Goal: Task Accomplishment & Management: Use online tool/utility

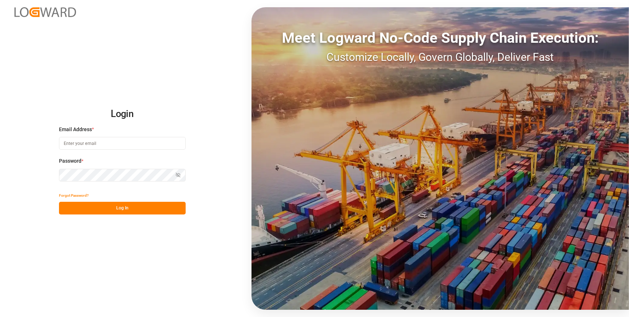
type input "[EMAIL_ADDRESS][DOMAIN_NAME]"
click at [117, 208] on button "Log In" at bounding box center [122, 208] width 127 height 13
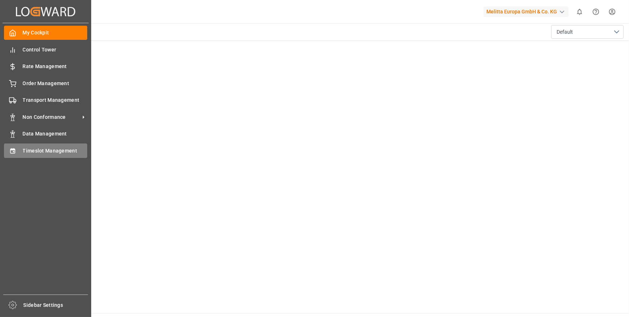
click at [31, 152] on span "Timeslot Management" at bounding box center [55, 151] width 65 height 8
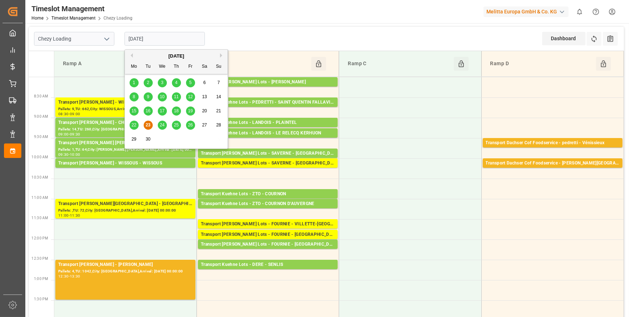
click at [169, 39] on input "[DATE]" at bounding box center [164, 39] width 80 height 14
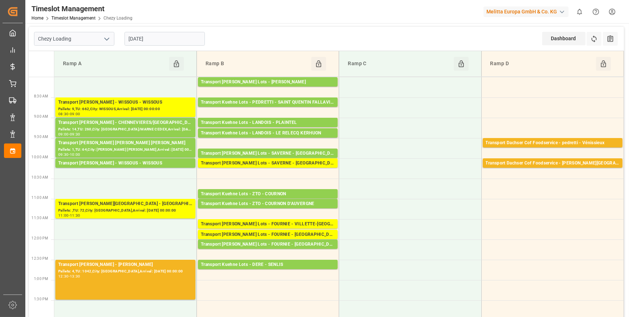
click at [106, 38] on icon "open menu" at bounding box center [106, 39] width 9 height 9
click at [65, 72] on div "Chezy Unloading" at bounding box center [74, 71] width 80 height 16
type input "Chezy Unloading"
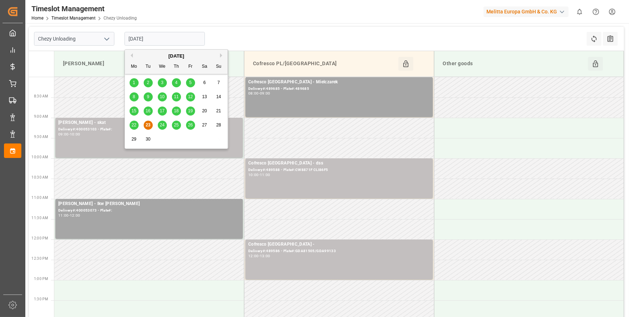
click at [169, 38] on input "[DATE]" at bounding box center [164, 39] width 80 height 14
click at [133, 126] on span "22" at bounding box center [133, 124] width 5 height 5
type input "[DATE]"
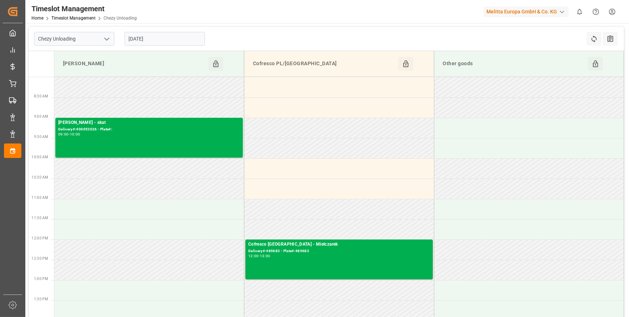
click at [164, 37] on input "[DATE]" at bounding box center [164, 39] width 80 height 14
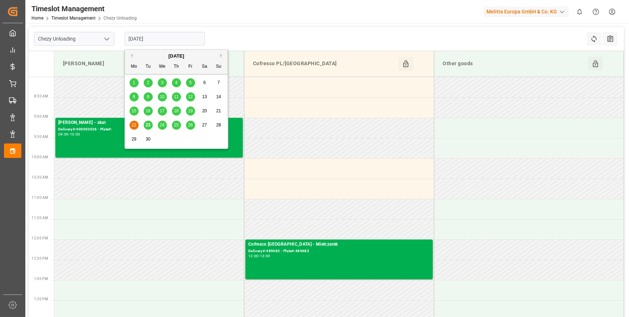
click at [108, 37] on icon "open menu" at bounding box center [106, 39] width 9 height 9
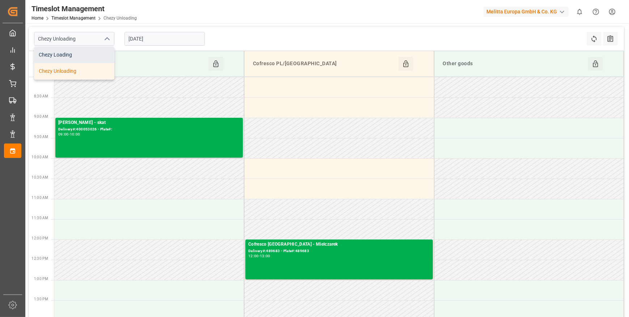
click at [70, 58] on div "Chezy Loading" at bounding box center [74, 55] width 80 height 16
type input "Chezy Loading"
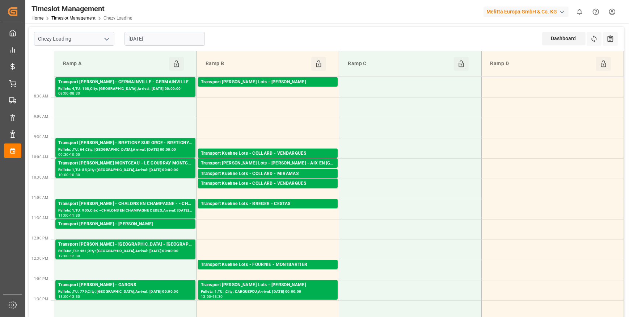
click at [172, 36] on input "[DATE]" at bounding box center [164, 39] width 80 height 14
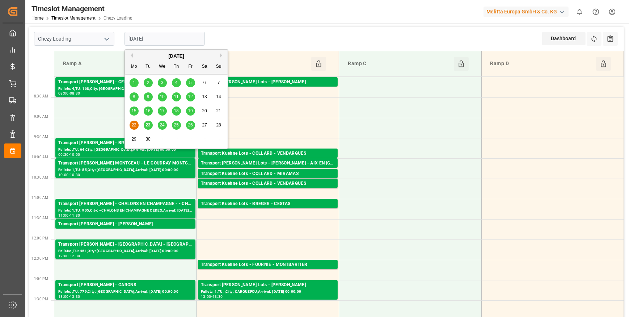
click at [148, 126] on span "23" at bounding box center [147, 124] width 5 height 5
type input "[DATE]"
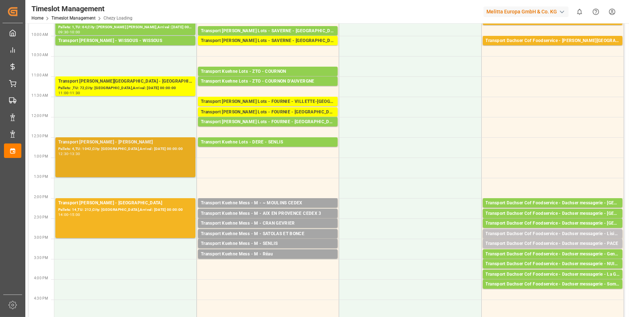
scroll to position [131, 0]
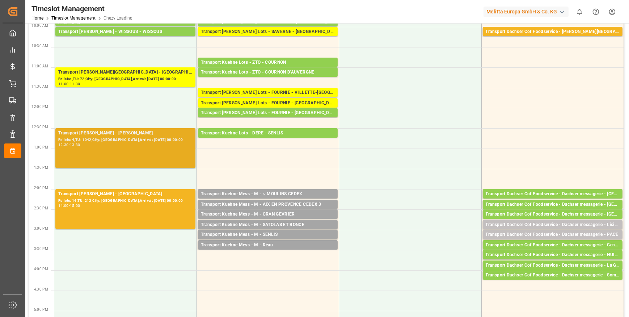
click at [124, 143] on div "12:30 - 13:30" at bounding box center [125, 145] width 134 height 4
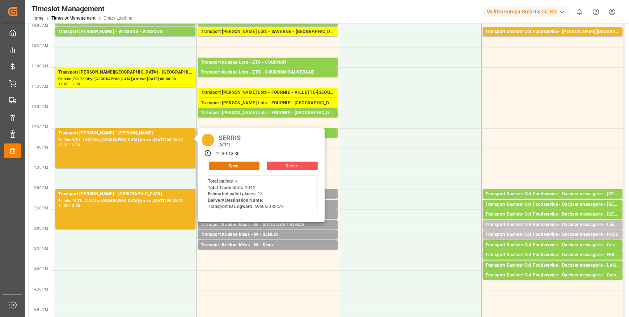
click at [247, 164] on button "Open" at bounding box center [234, 165] width 51 height 9
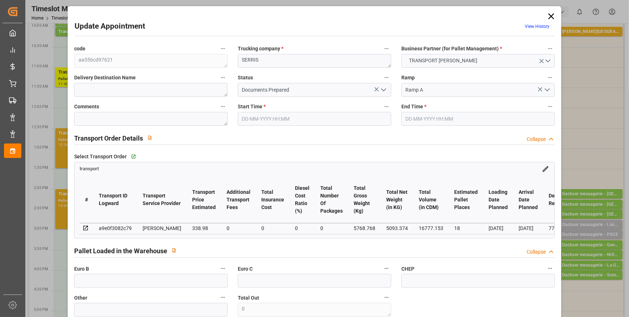
type input "18"
type input "338.98"
type input "0"
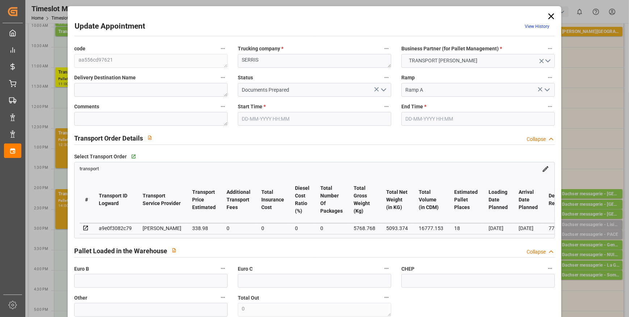
type input "327.5225"
type input "-11.4575"
type input "0"
type input "5093.374"
type input "6642.28"
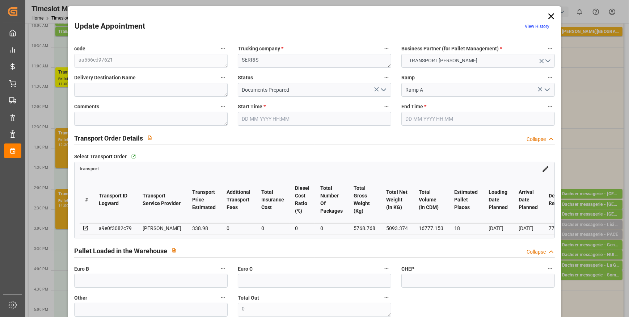
type input "16777.153"
type input "77"
type input "4"
type input "1042"
type input "33"
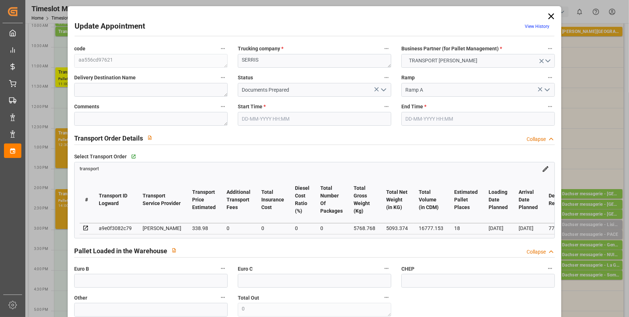
type input "101"
type input "5768.768"
type input "0"
type input "4710.8598"
type input "0"
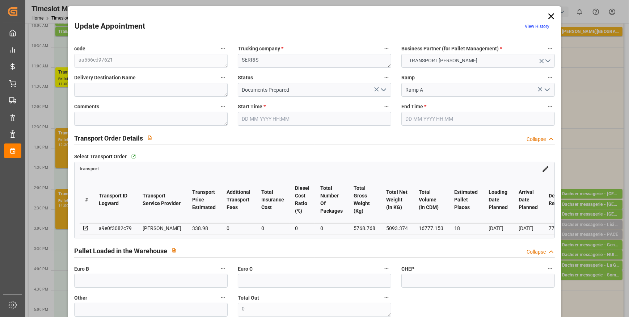
type input "0"
type input "21"
type input "35"
type input "[DATE] 12:30"
type input "[DATE] 13:30"
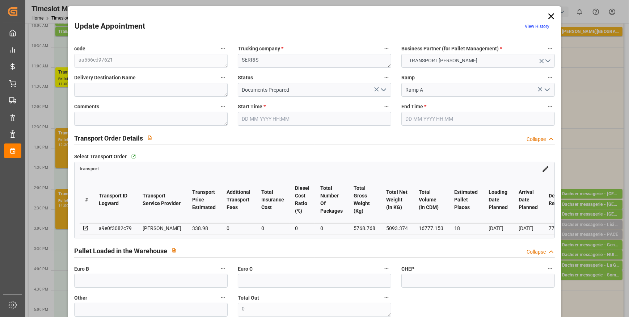
type input "[DATE] 12:03"
type input "[DATE] 11:19"
type input "[DATE]"
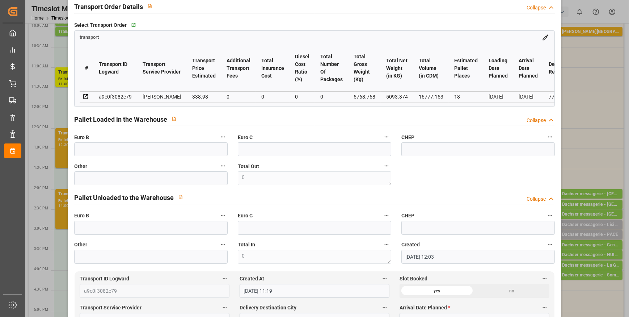
scroll to position [0, 0]
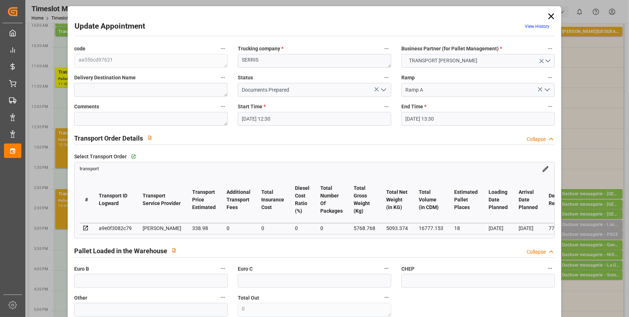
click at [379, 90] on icon "open menu" at bounding box center [383, 89] width 9 height 9
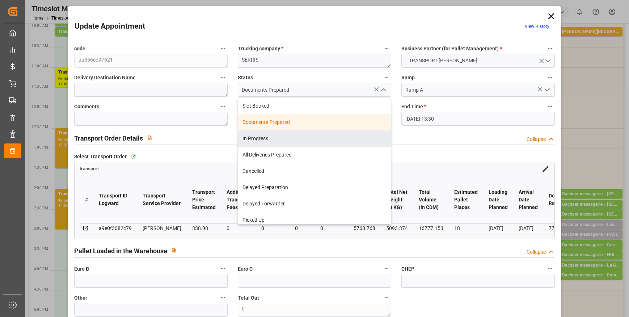
click at [261, 137] on div "In Progress" at bounding box center [314, 138] width 153 height 16
type input "In Progress"
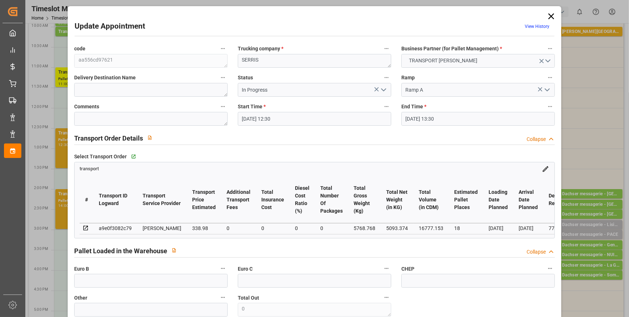
drag, startPoint x: 383, startPoint y: 88, endPoint x: 375, endPoint y: 94, distance: 10.3
click at [382, 88] on icon "open menu" at bounding box center [383, 89] width 9 height 9
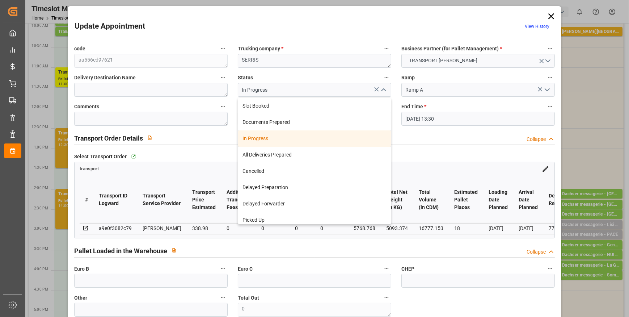
click at [263, 141] on div "In Progress" at bounding box center [314, 138] width 153 height 16
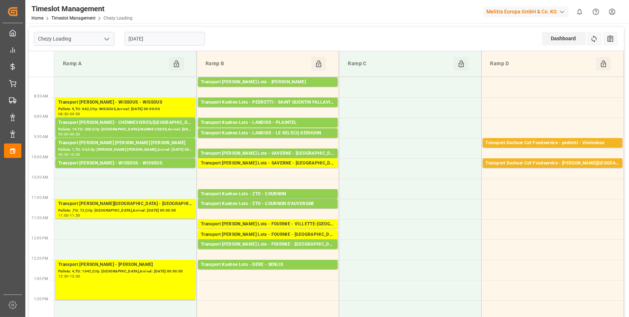
click at [109, 37] on icon "open menu" at bounding box center [106, 39] width 9 height 9
click at [72, 70] on div "Chezy Unloading" at bounding box center [74, 71] width 80 height 16
type input "Chezy Unloading"
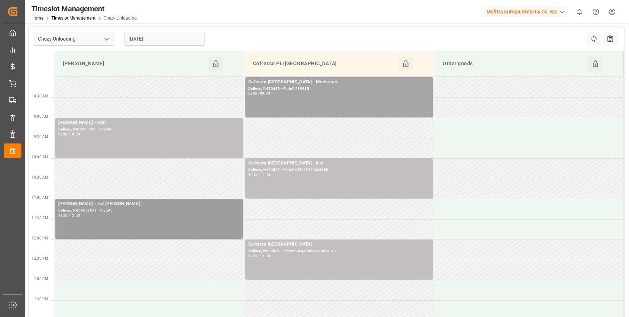
click at [92, 210] on div "Delivery#:400053073 - Plate#:" at bounding box center [149, 210] width 182 height 6
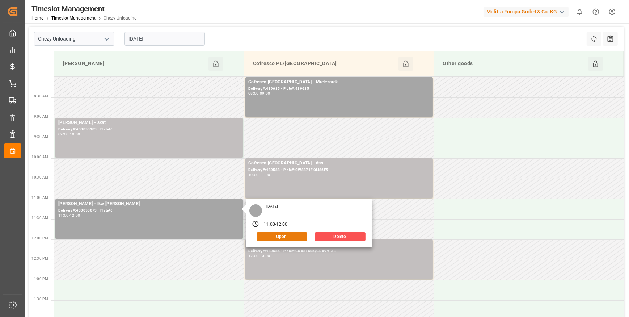
click at [279, 235] on button "Open" at bounding box center [282, 236] width 51 height 9
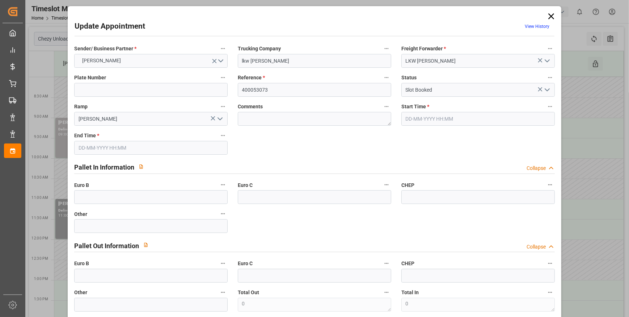
type input "18"
type input "338.98"
type input "0"
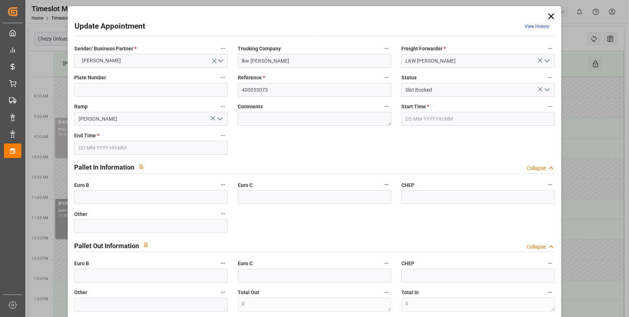
type input "327.5225"
type input "-11.4575"
type input "0"
type input "5093.374"
type input "6642.28"
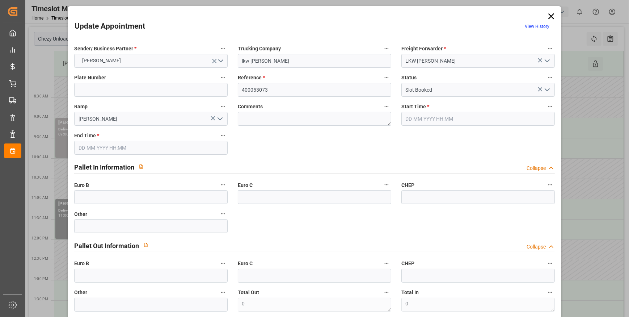
type input "16777.153"
type input "77"
type input "4"
type input "1042"
type input "33"
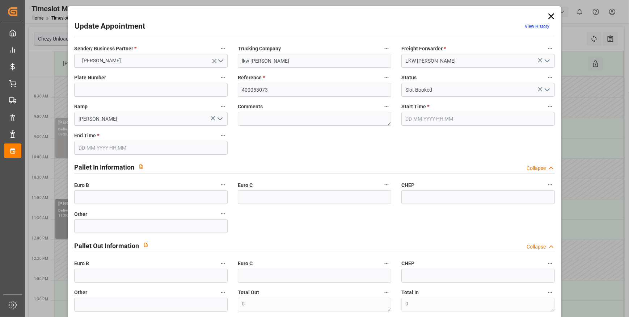
type input "101"
type input "5768.768"
type input "0"
type input "4710.8598"
type input "0"
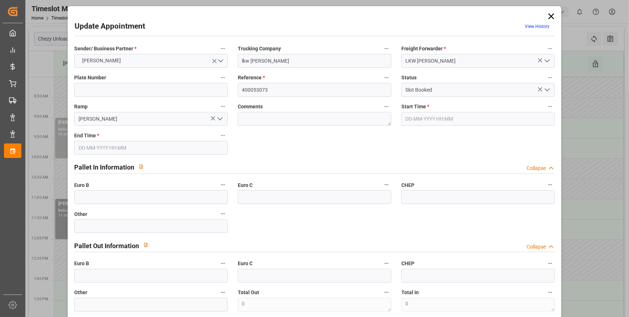
type input "0"
type input "21"
type input "35"
type input "[DATE] 11:00"
type input "[DATE] 12:00"
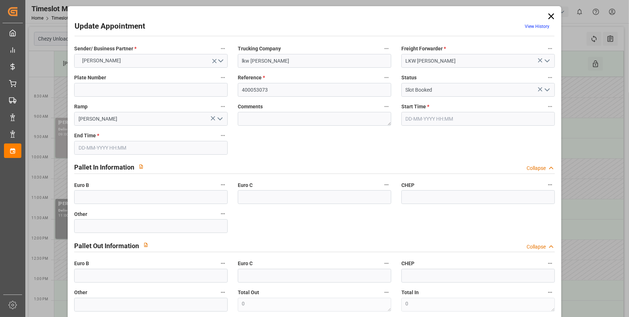
type input "[DATE] 08:15"
type input "[DATE] 11:19"
type input "[DATE]"
click at [545, 86] on icon "open menu" at bounding box center [547, 89] width 9 height 9
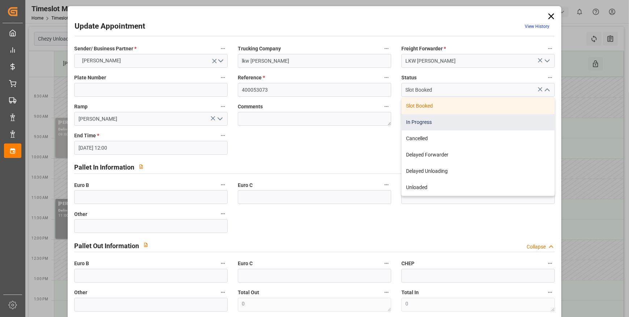
click at [419, 123] on div "In Progress" at bounding box center [478, 122] width 153 height 16
type input "In Progress"
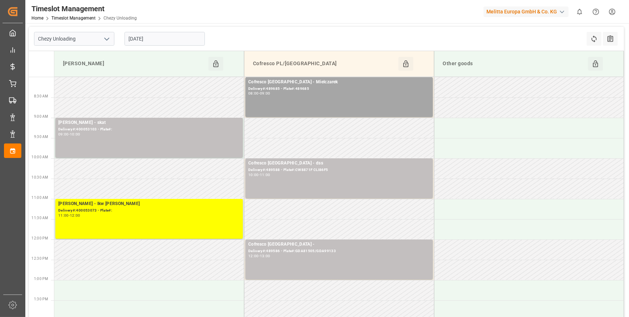
click at [109, 36] on icon "open menu" at bounding box center [106, 39] width 9 height 9
click at [72, 55] on div "Chezy Loading" at bounding box center [74, 55] width 80 height 16
type input "Chezy Loading"
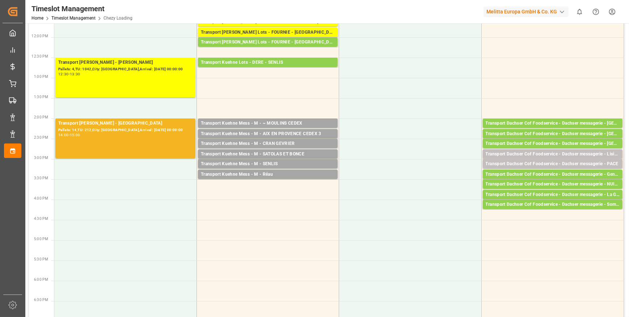
scroll to position [230, 0]
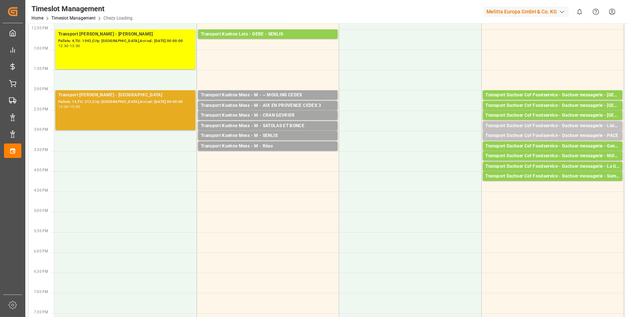
click at [117, 92] on div "Transport [PERSON_NAME] - [GEOGRAPHIC_DATA]" at bounding box center [125, 95] width 134 height 7
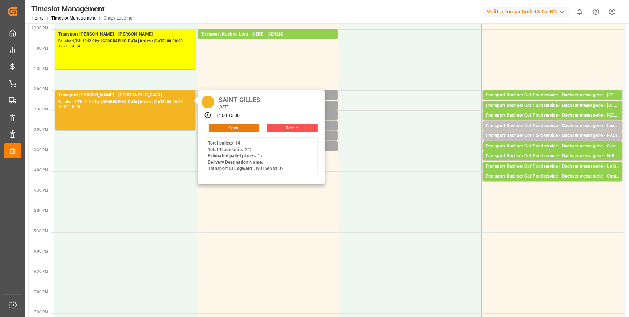
click at [234, 124] on button "Open" at bounding box center [234, 127] width 51 height 9
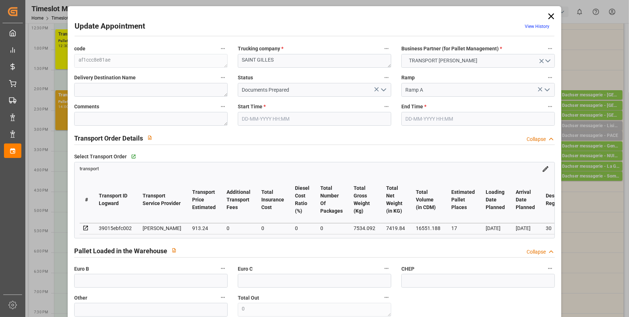
type input "17"
type input "913.24"
type input "0"
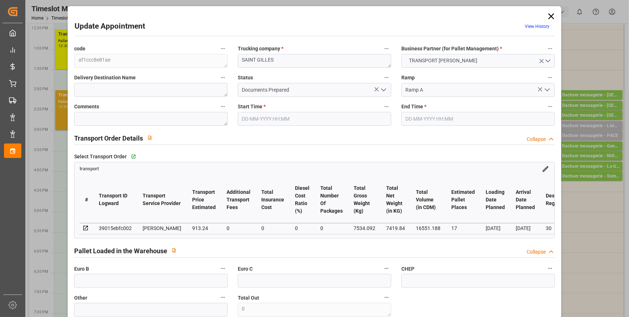
type input "882.3725"
type input "-30.8675"
type input "0"
type input "7419.84"
type input "8430.544"
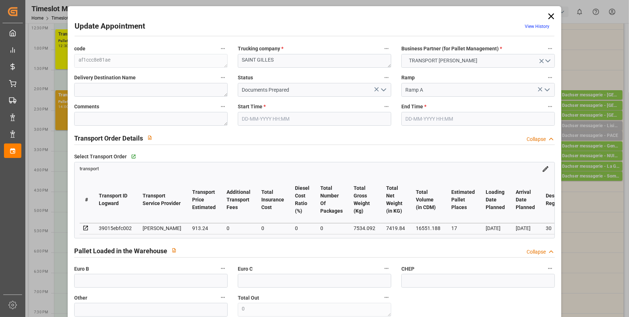
type input "16551.188"
type input "30"
type input "14"
type input "212"
type input "23"
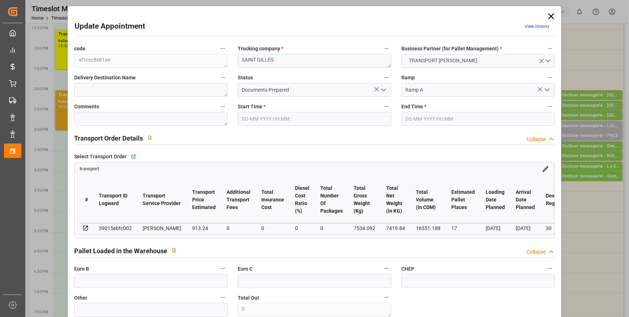
type input "101"
type input "7534.092"
type input "0"
type input "4710.8598"
type input "0"
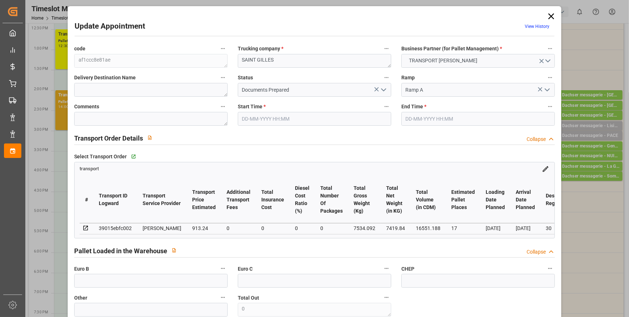
type input "0"
type input "21"
type input "35"
type input "[DATE] 14:00"
type input "[DATE] 15:00"
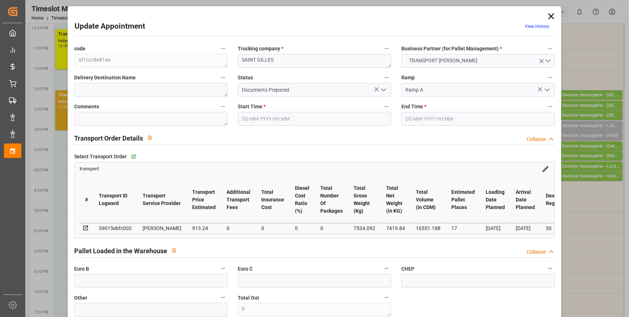
type input "[DATE] 14:46"
type input "[DATE] 14:35"
type input "[DATE]"
click at [383, 90] on icon "open menu" at bounding box center [383, 89] width 9 height 9
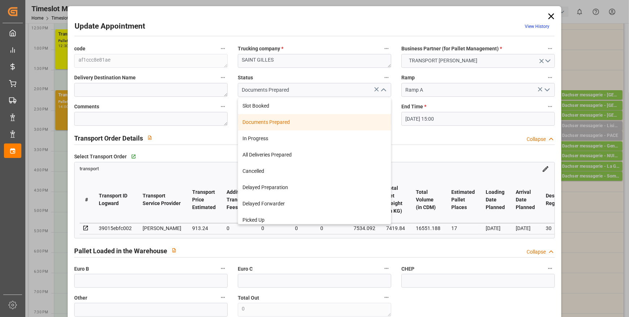
click at [270, 124] on div "Documents Prepared" at bounding box center [314, 122] width 153 height 16
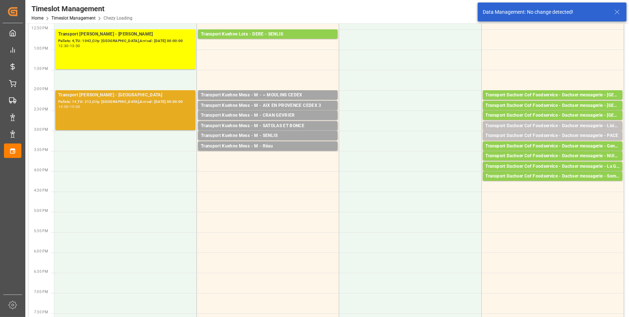
click at [139, 105] on div "14:00 - 15:00" at bounding box center [125, 107] width 134 height 4
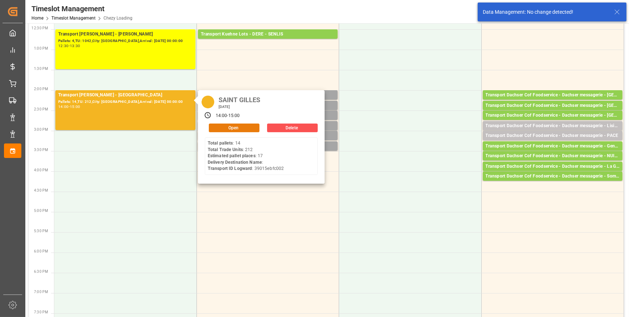
click at [233, 127] on button "Open" at bounding box center [234, 127] width 51 height 9
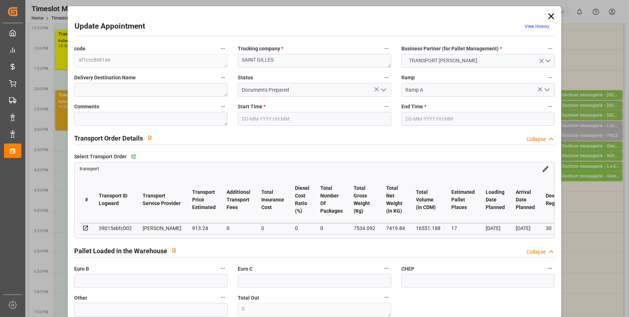
type input "17"
type input "913.24"
type input "0"
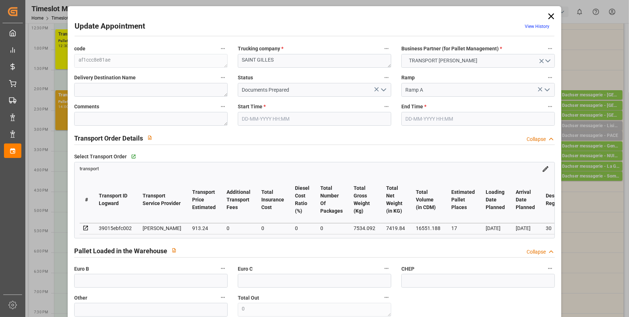
type input "882.3725"
type input "-30.8675"
type input "0"
type input "7419.84"
type input "8430.544"
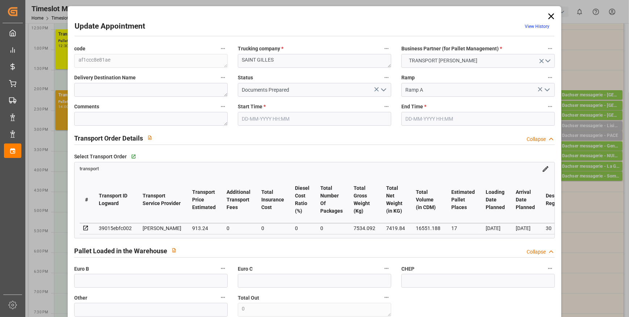
type input "16551.188"
type input "30"
type input "14"
type input "212"
type input "23"
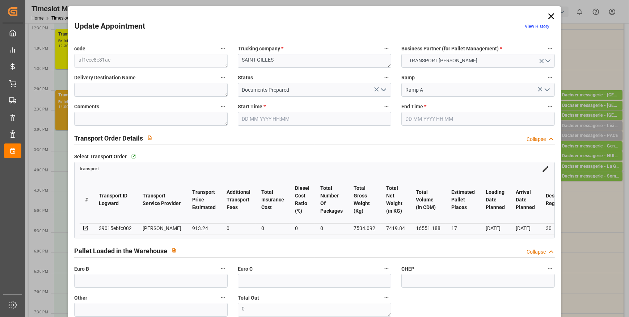
type input "101"
type input "7534.092"
type input "0"
type input "4710.8598"
type input "0"
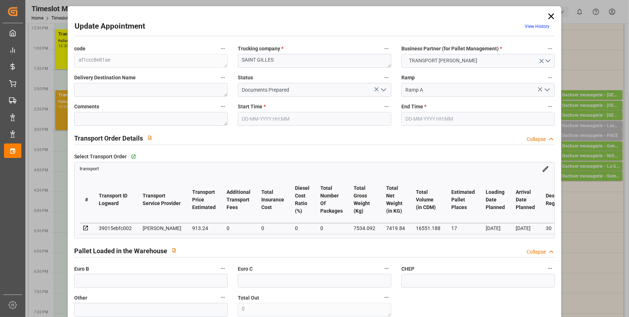
type input "0"
type input "21"
type input "35"
type input "[DATE] 14:00"
type input "[DATE] 15:00"
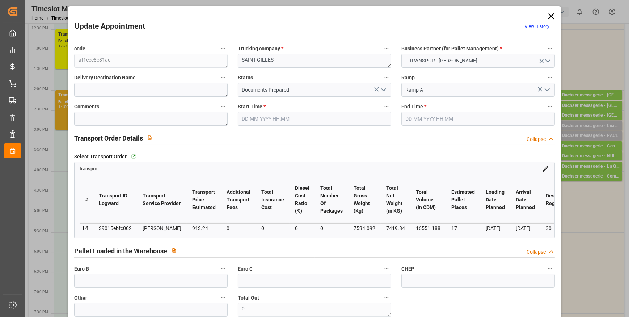
type input "[DATE] 14:46"
type input "[DATE] 14:35"
type input "[DATE]"
click at [381, 88] on icon "open menu" at bounding box center [383, 89] width 9 height 9
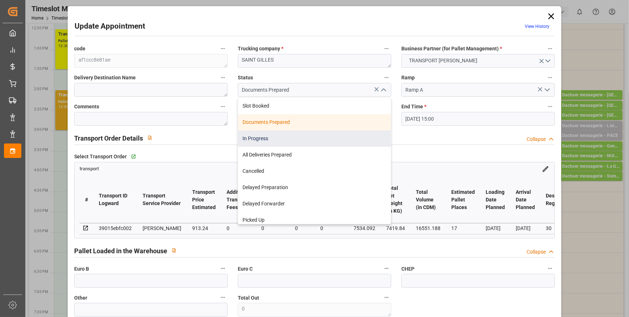
click at [268, 143] on div "In Progress" at bounding box center [314, 138] width 153 height 16
type input "In Progress"
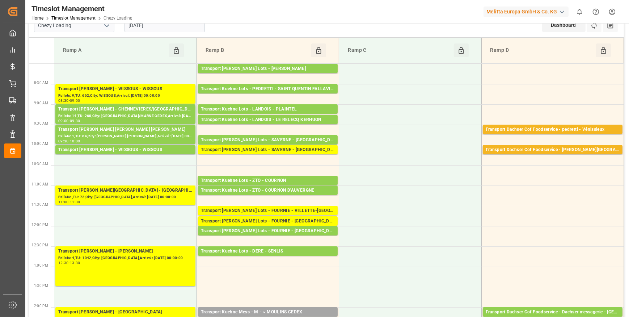
scroll to position [0, 0]
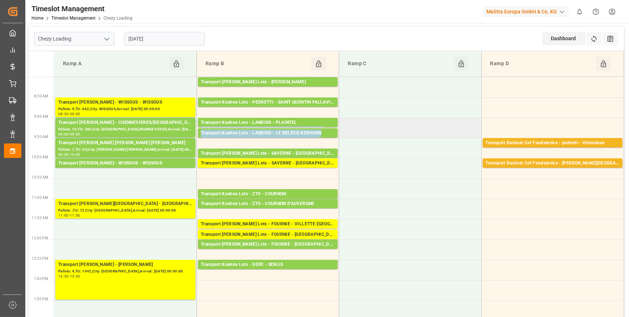
drag, startPoint x: 333, startPoint y: 119, endPoint x: 340, endPoint y: 118, distance: 7.3
click at [340, 118] on tr "Transport [PERSON_NAME] - [GEOGRAPHIC_DATA]/[GEOGRAPHIC_DATA] - [GEOGRAPHIC_DAT…" at bounding box center [339, 128] width 570 height 20
